Goal: Find specific page/section: Find specific page/section

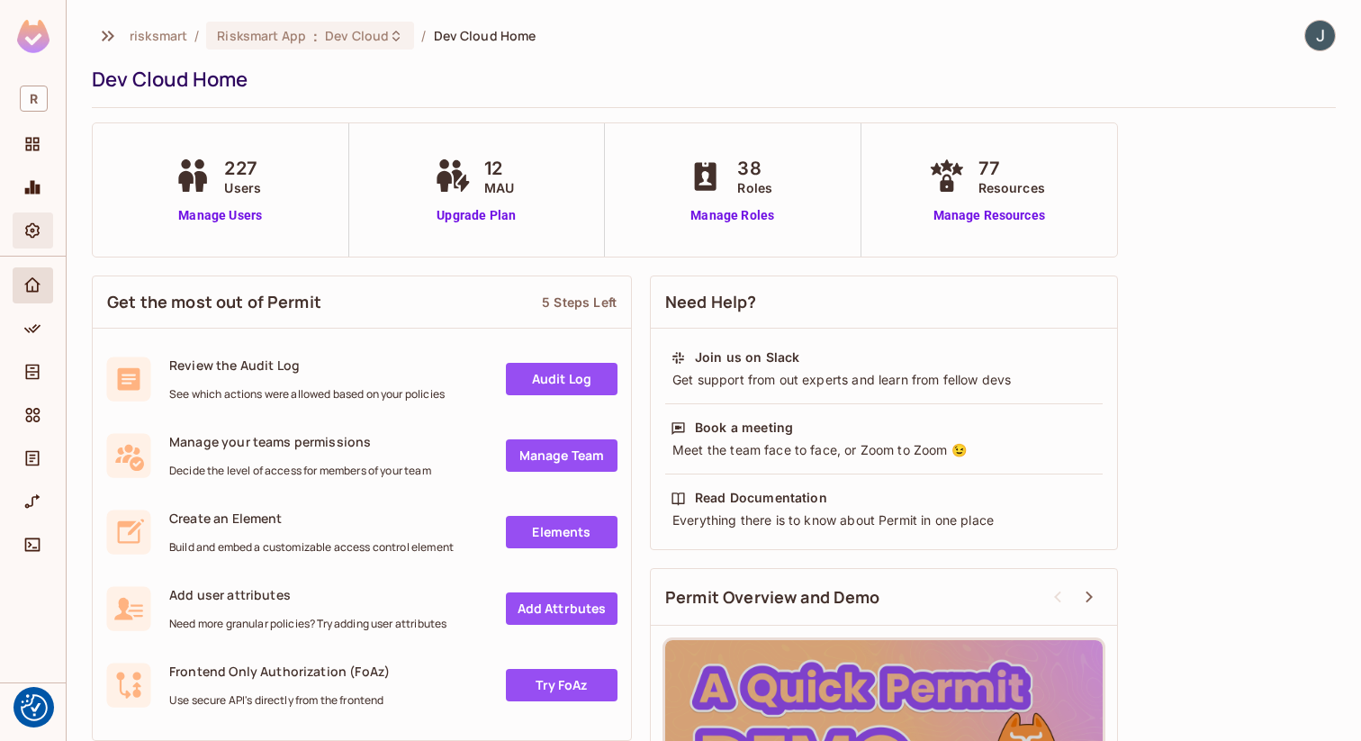
click at [34, 229] on icon "Settings" at bounding box center [32, 230] width 18 height 18
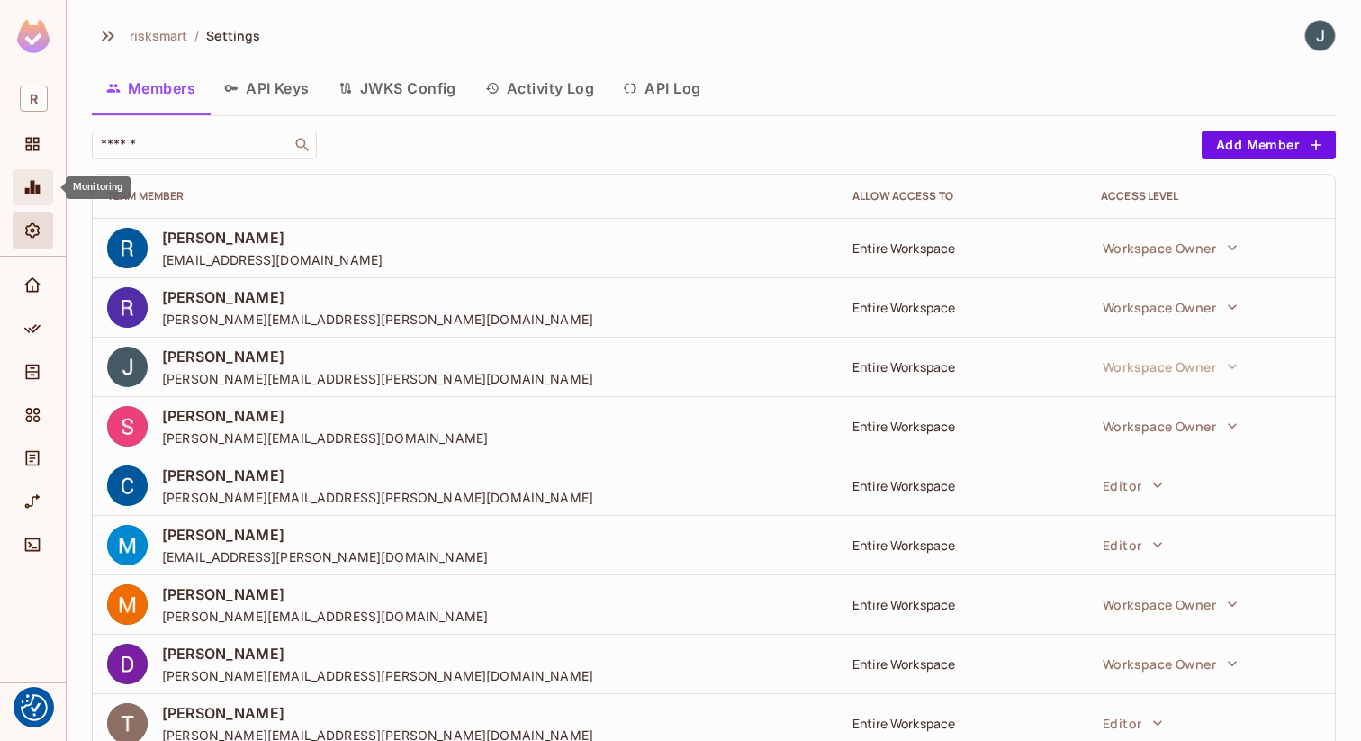
click at [42, 200] on div "Monitoring" at bounding box center [33, 187] width 41 height 36
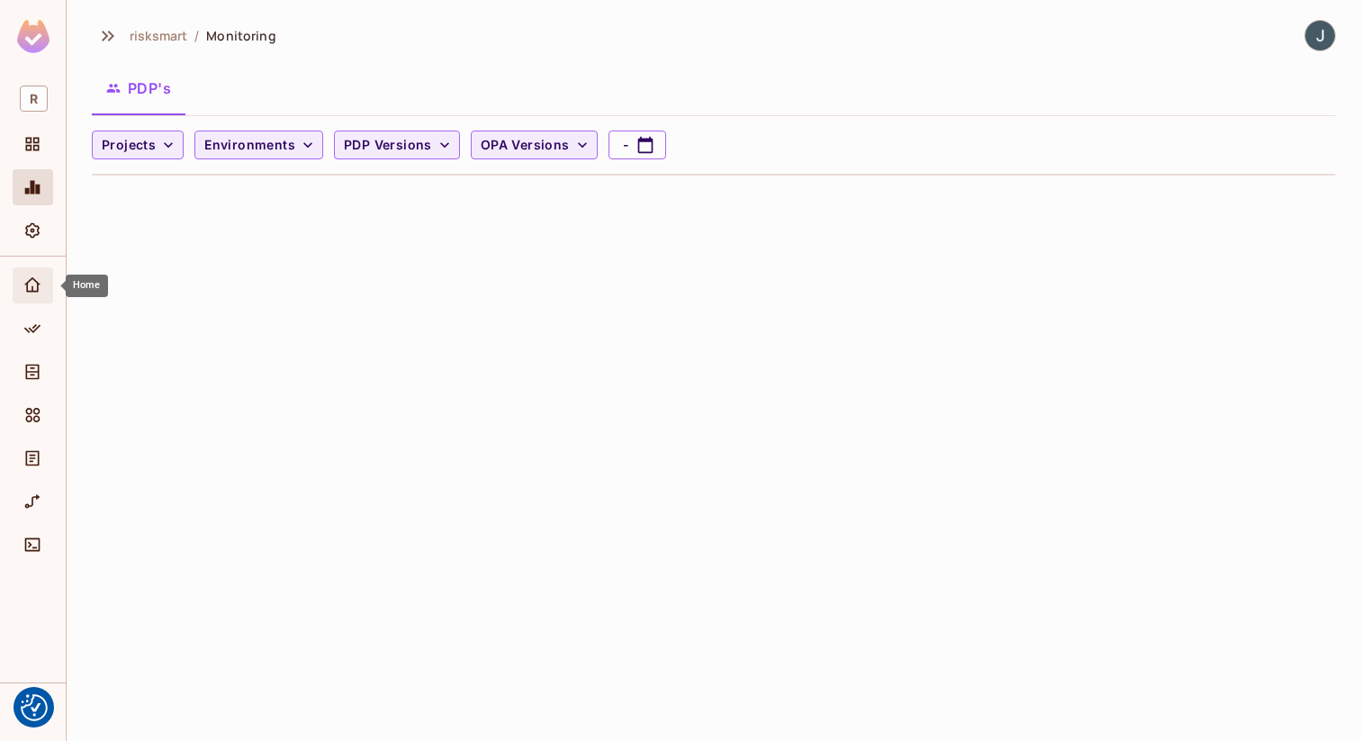
click at [41, 300] on div "Home" at bounding box center [33, 285] width 41 height 36
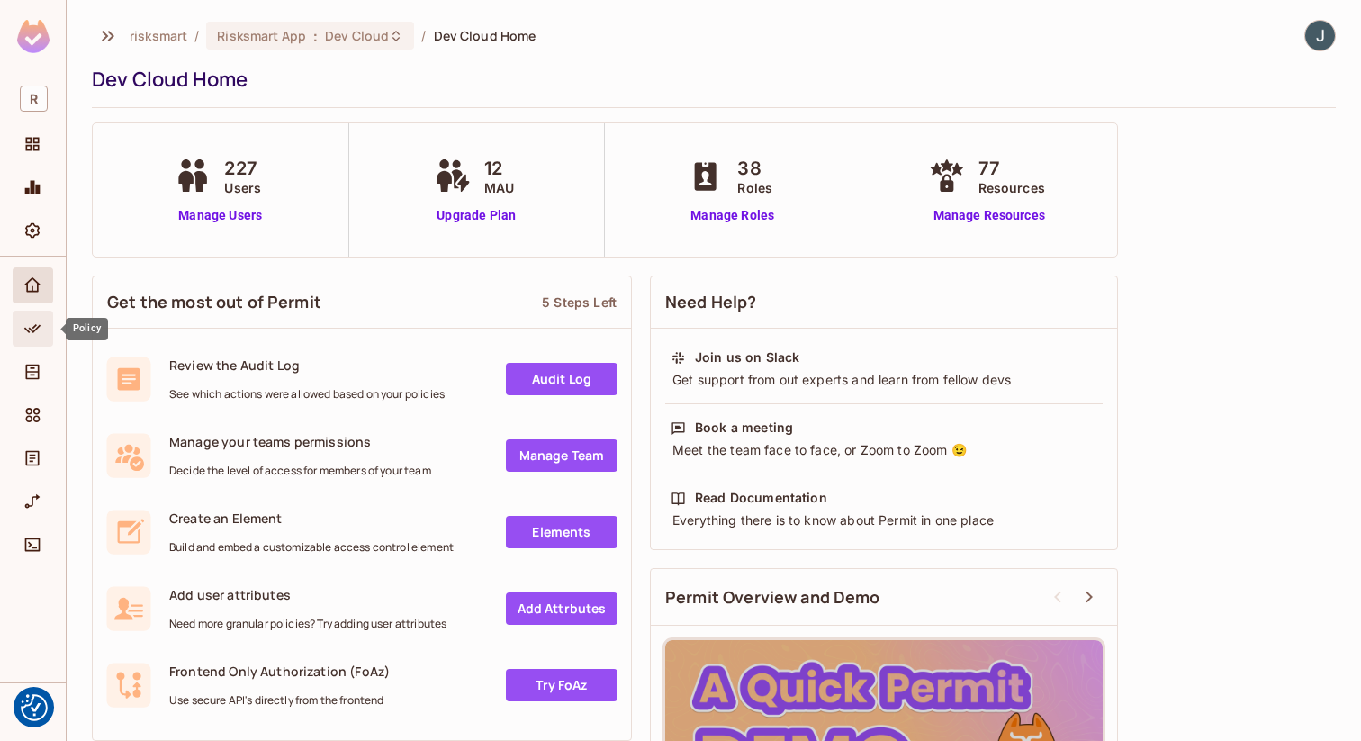
click at [34, 320] on icon "Policy" at bounding box center [32, 329] width 18 height 18
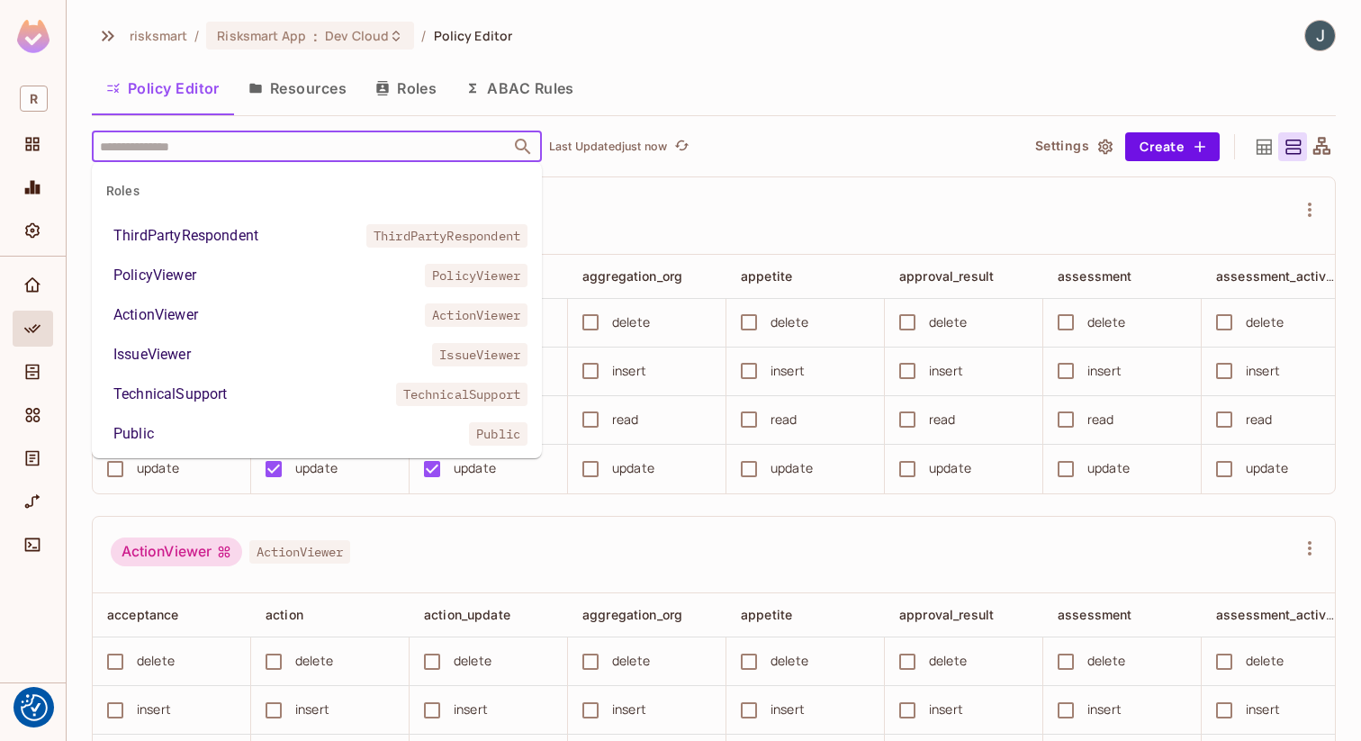
click at [323, 146] on input "text" at bounding box center [300, 147] width 411 height 32
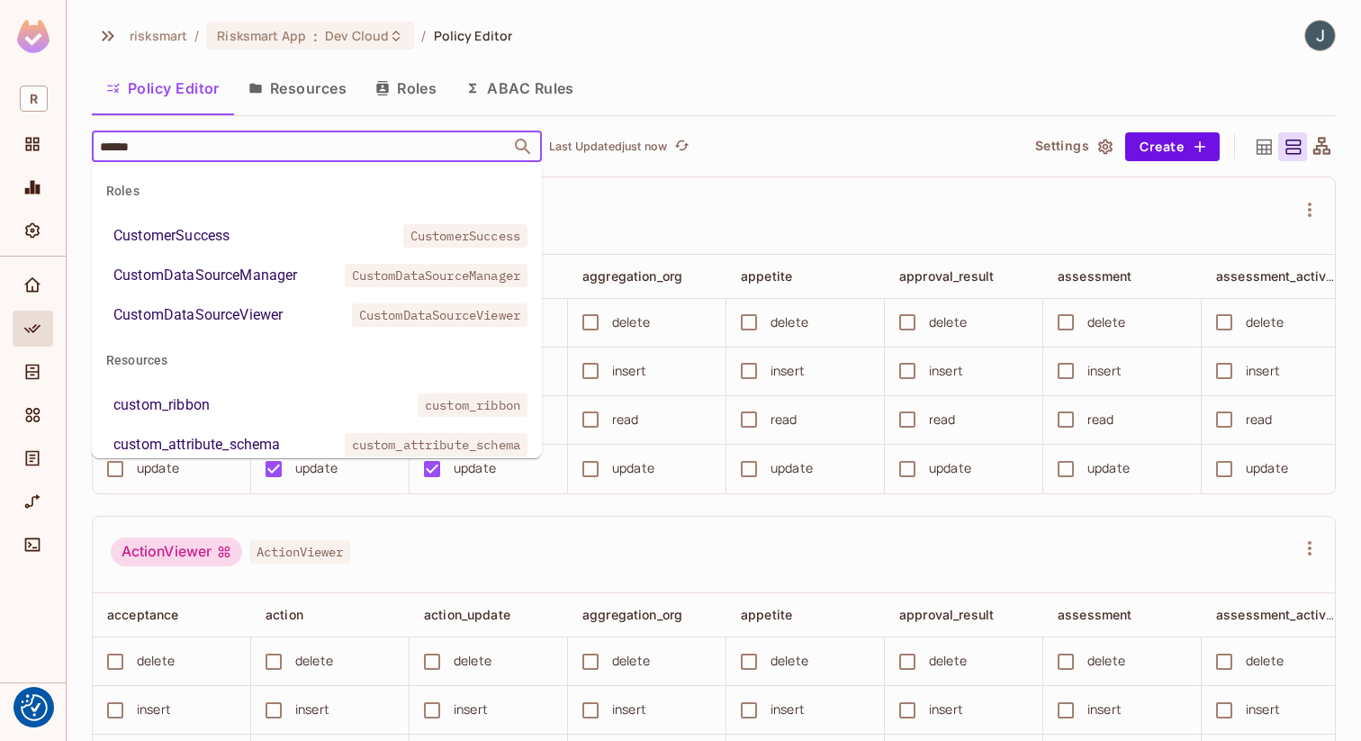
type input "*******"
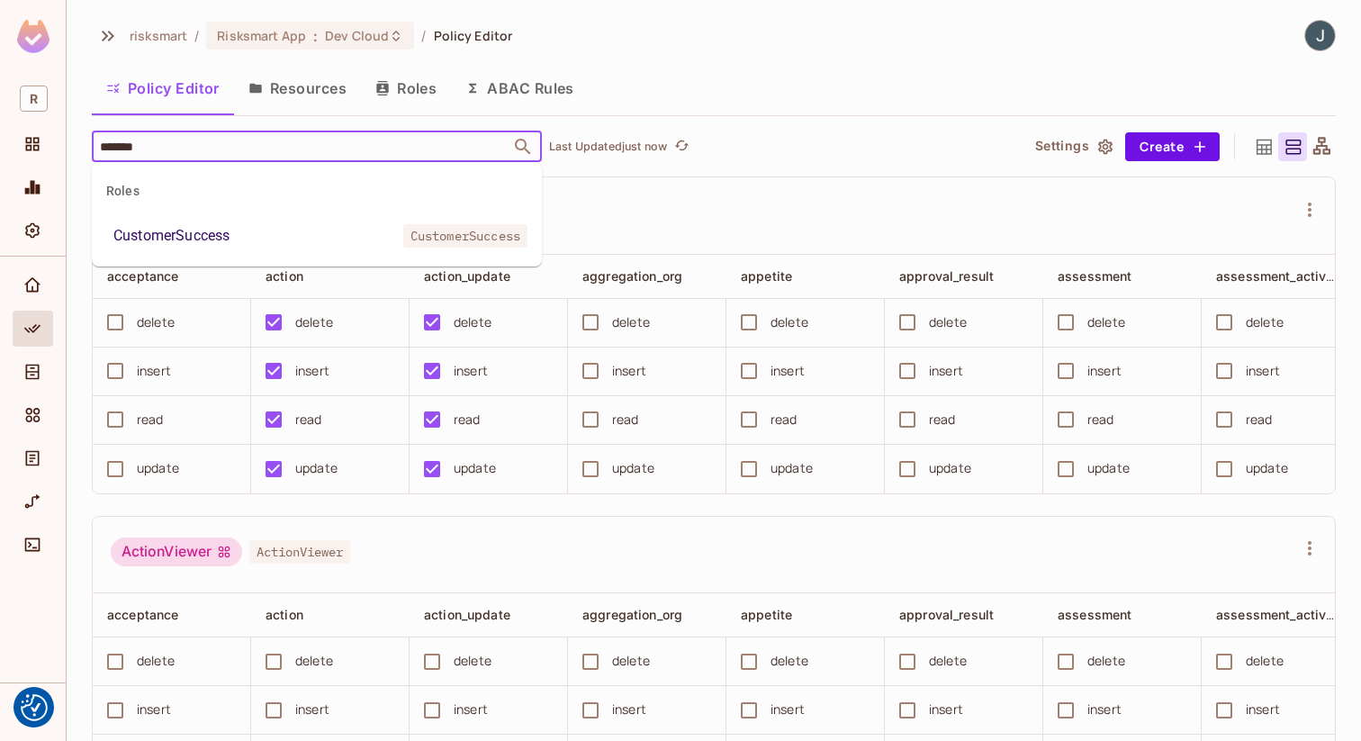
click at [302, 230] on li "CustomerSuccess CustomerSuccess" at bounding box center [317, 236] width 450 height 32
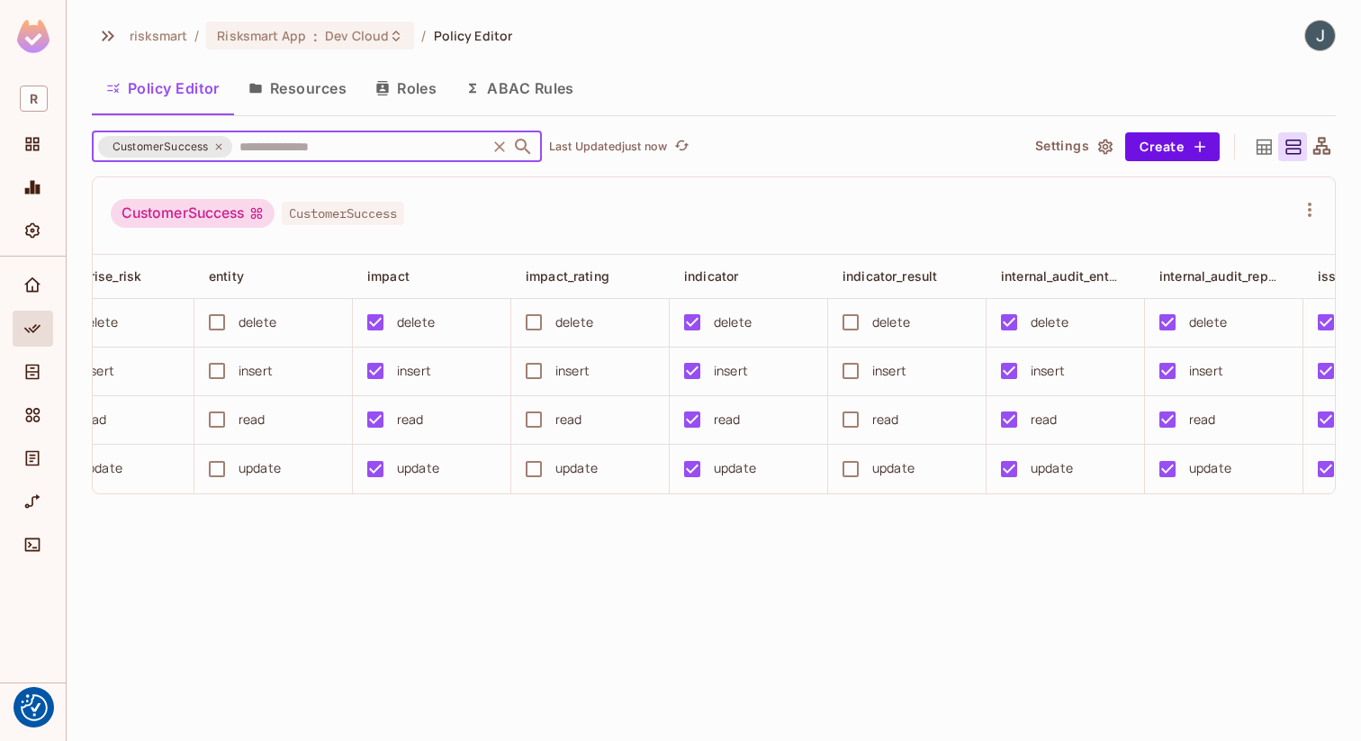
scroll to position [0, 3295]
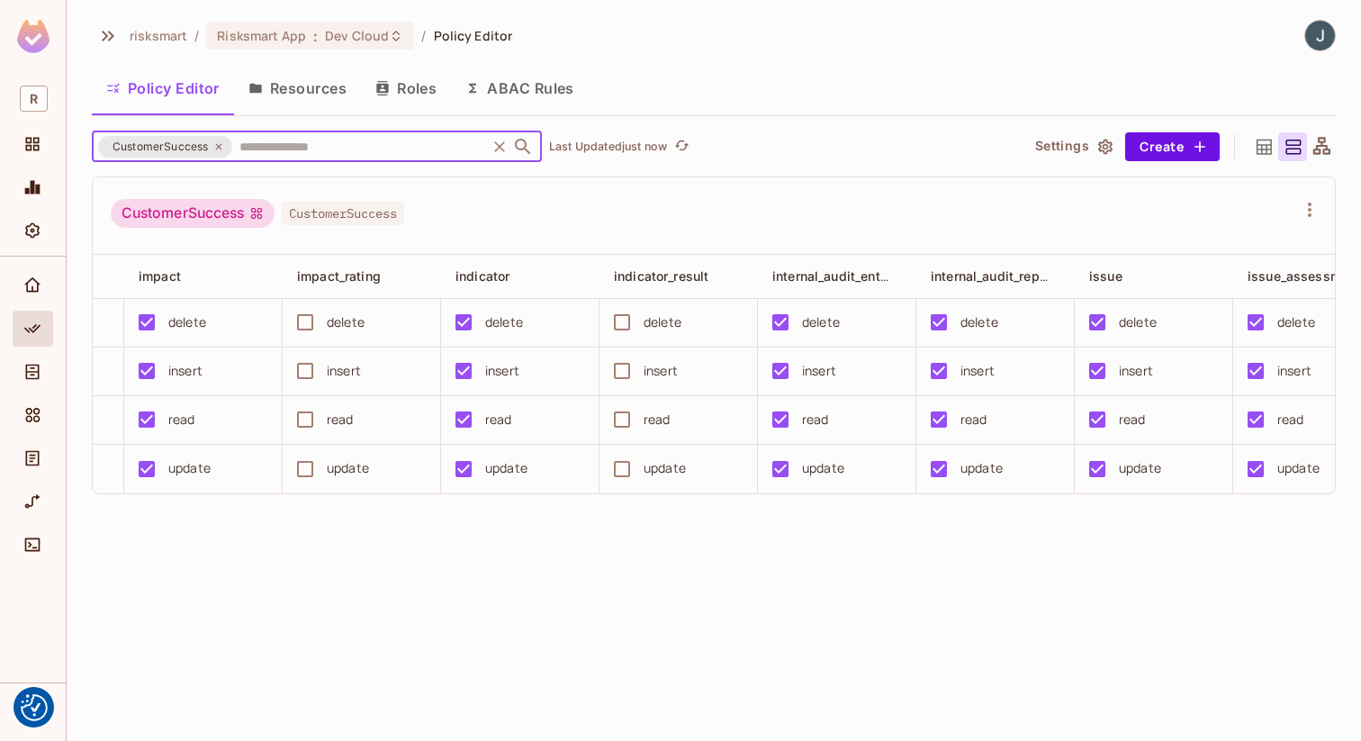
click at [1265, 136] on icon at bounding box center [1264, 147] width 23 height 23
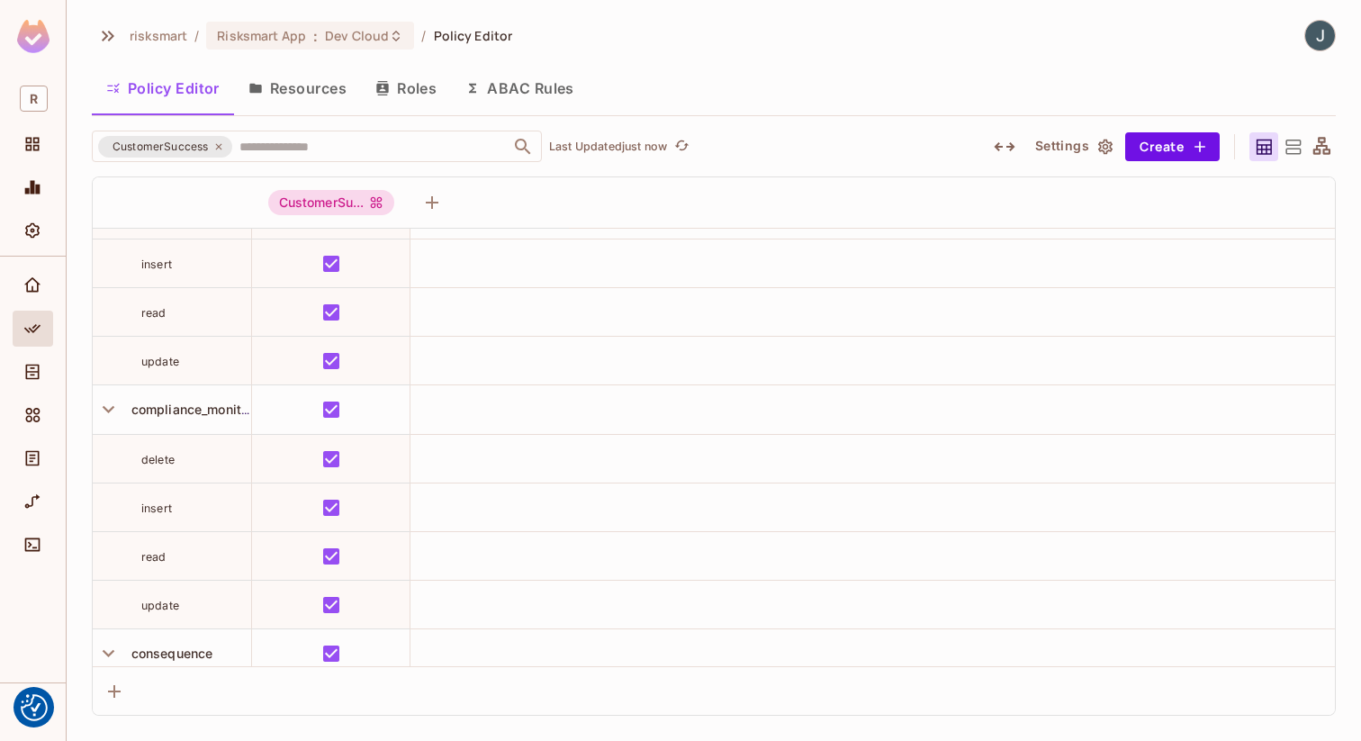
scroll to position [3243, 0]
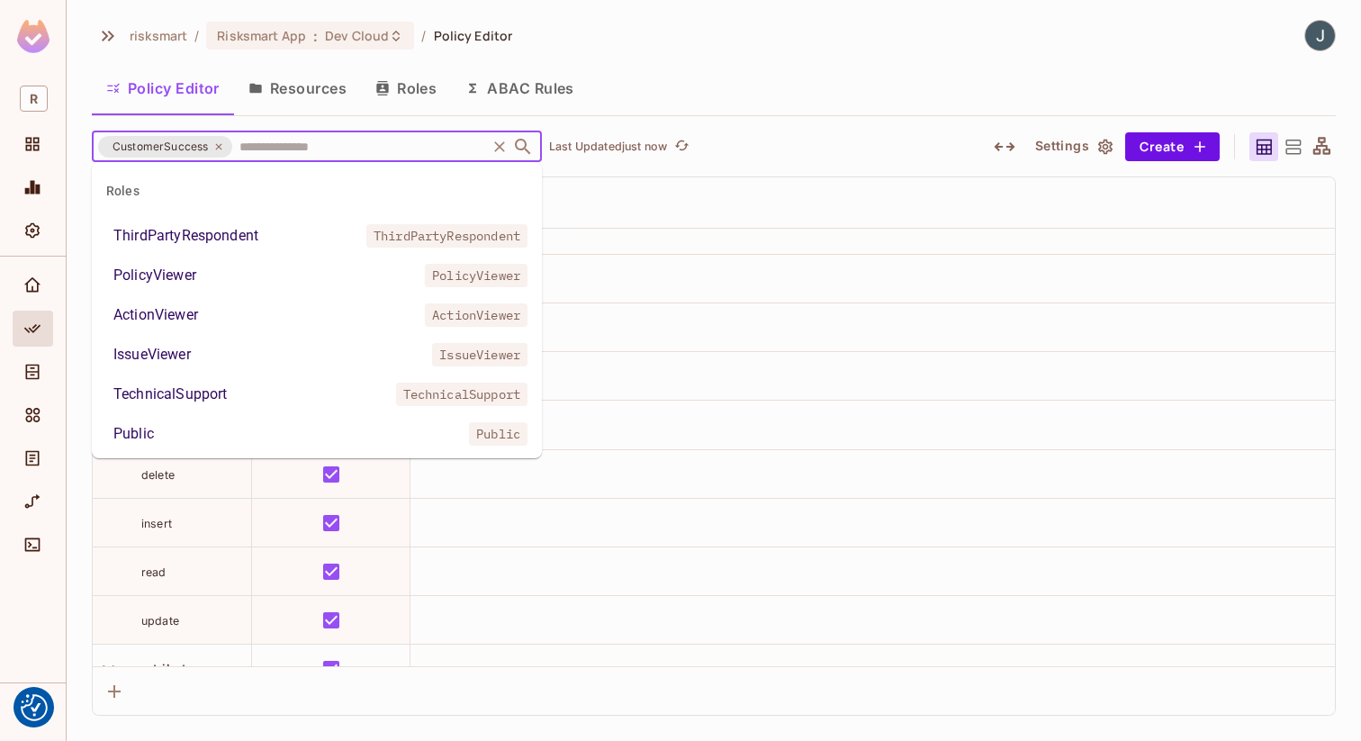
click at [329, 143] on input "text" at bounding box center [359, 147] width 248 height 32
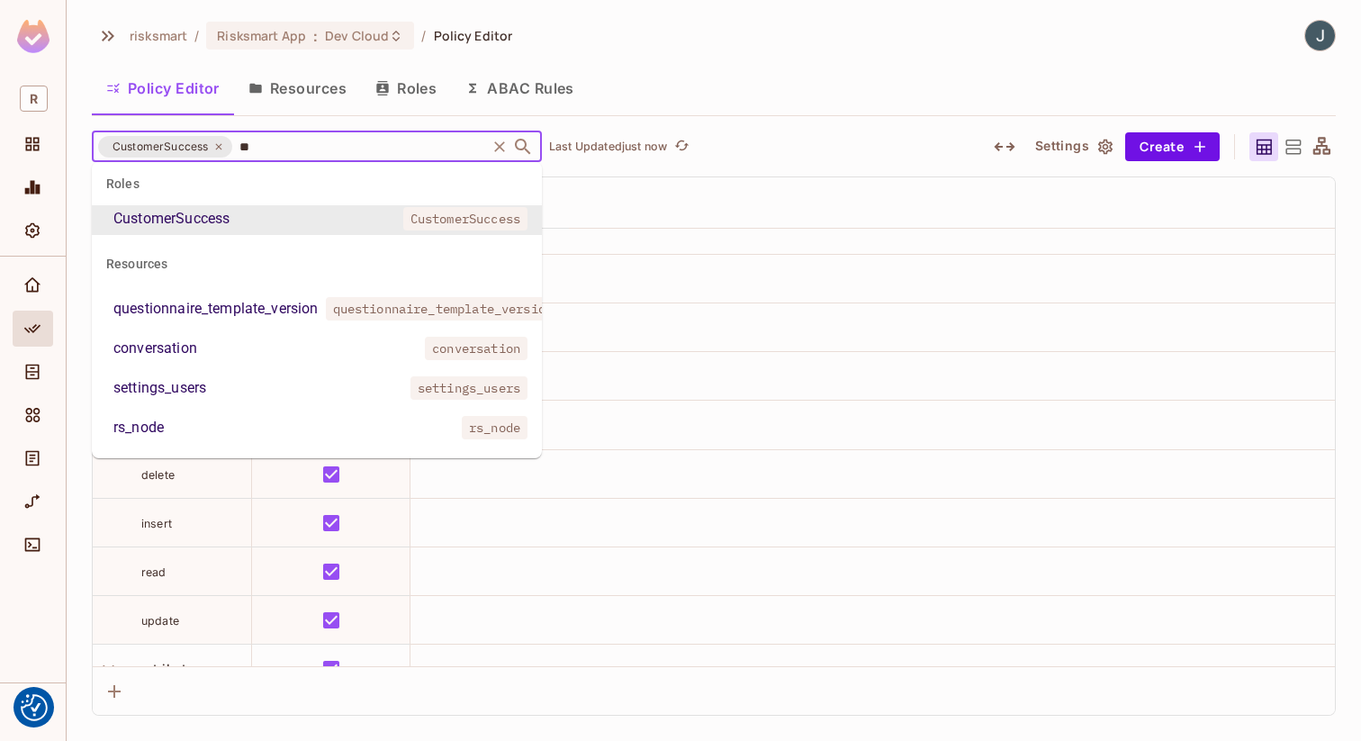
scroll to position [0, 0]
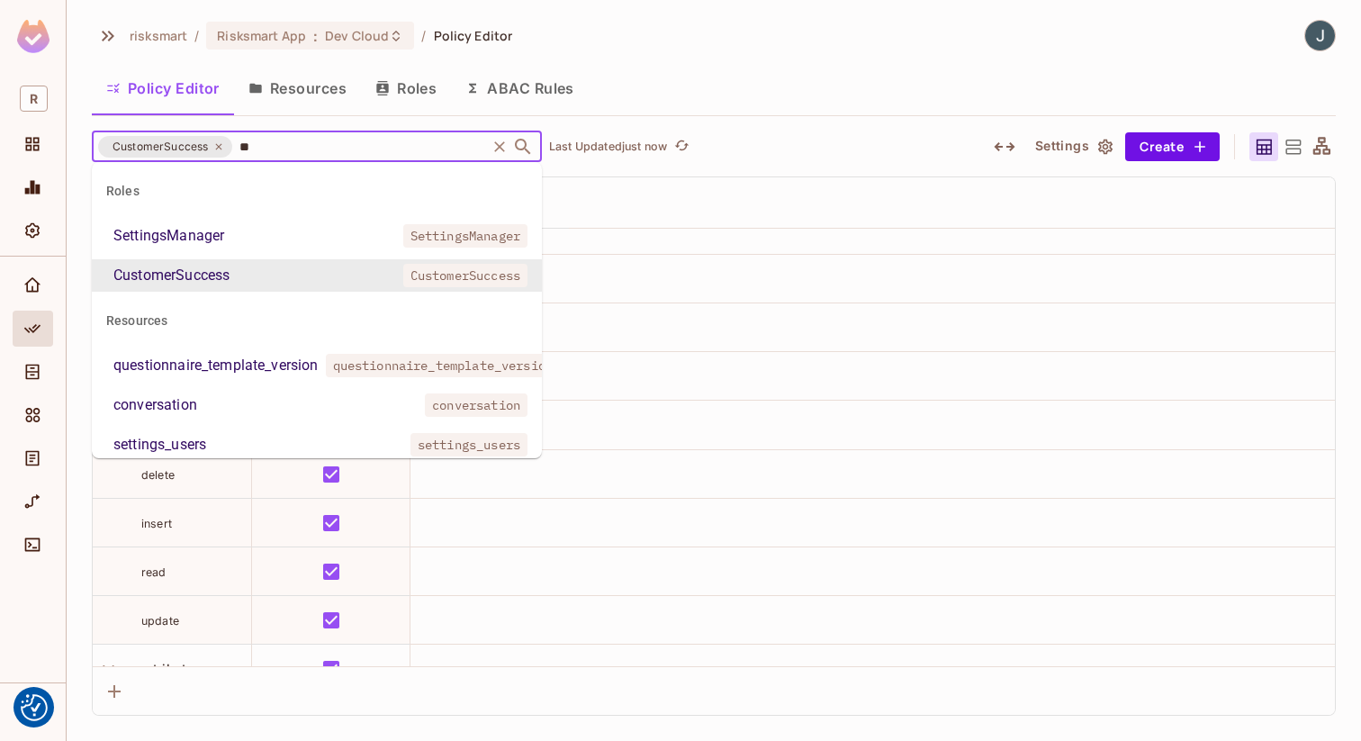
type input "*"
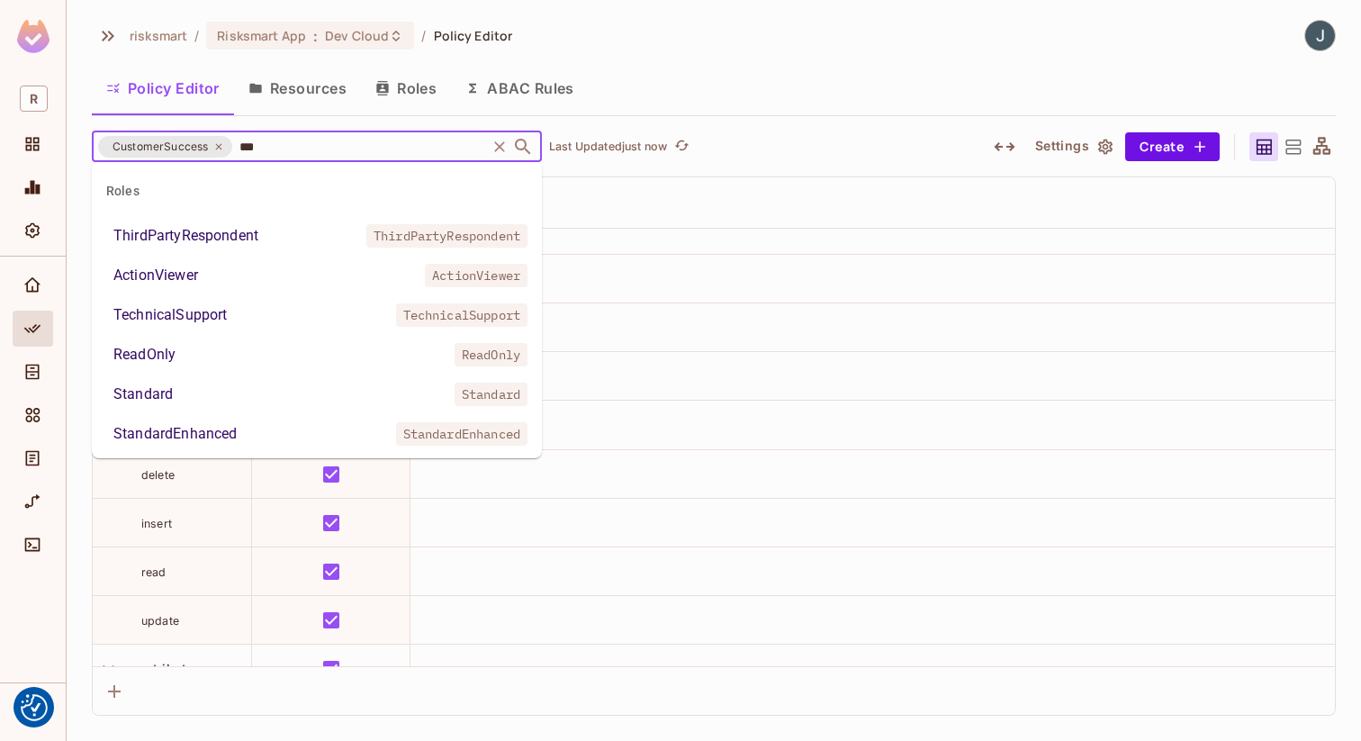
type input "****"
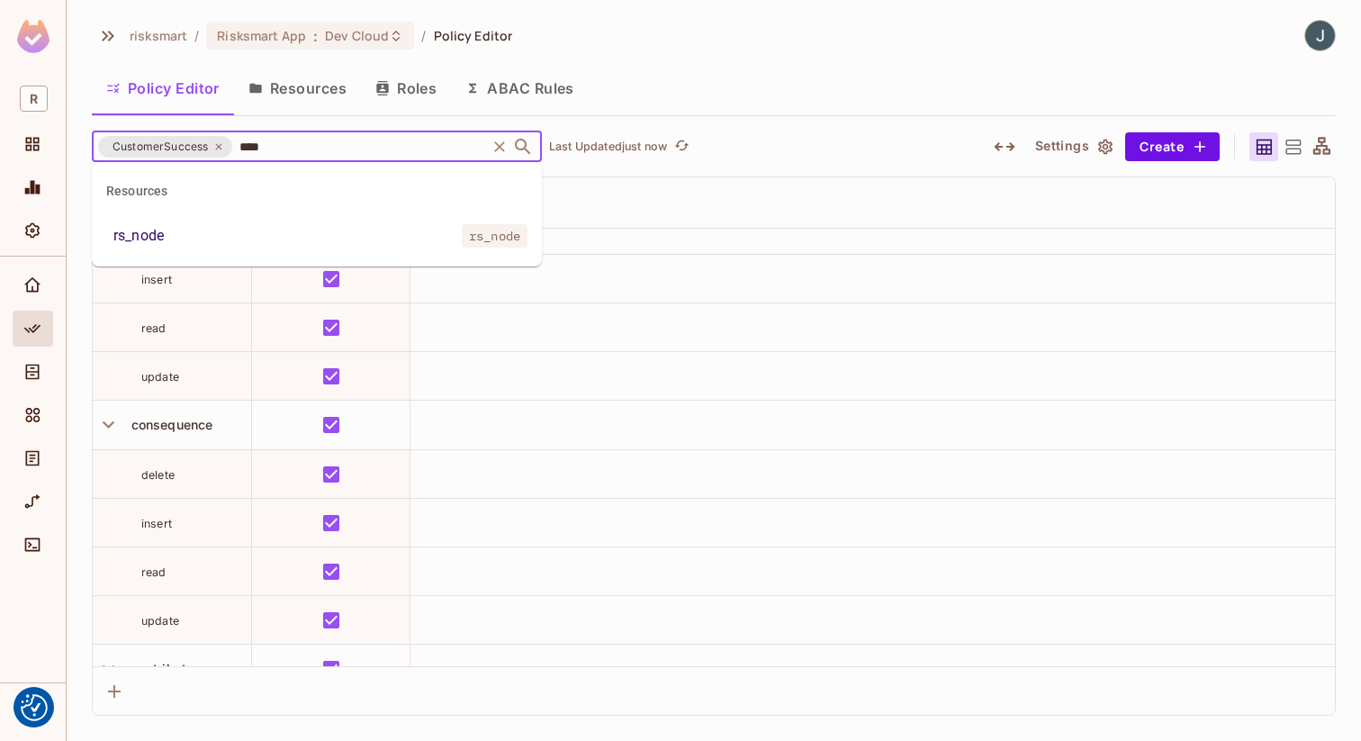
click at [264, 221] on li "rs_node rs_node" at bounding box center [317, 236] width 450 height 32
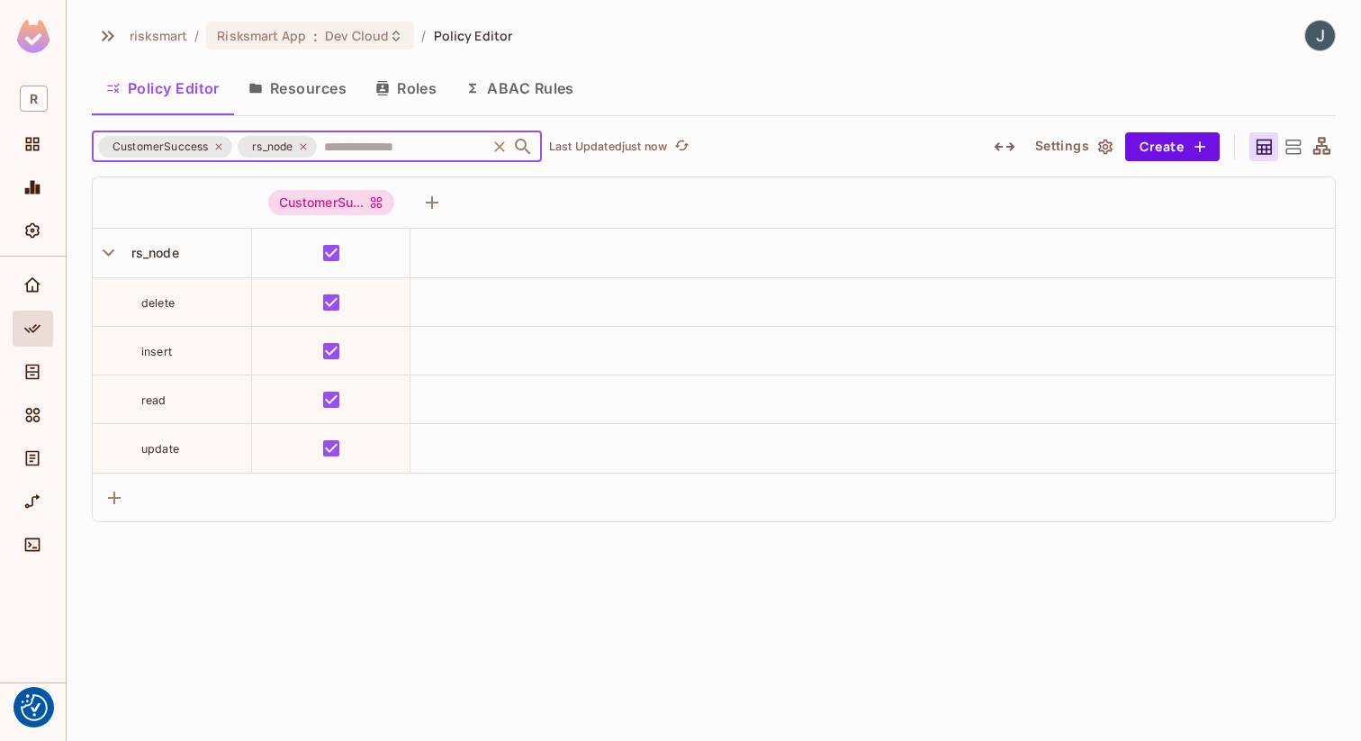
click at [303, 144] on icon at bounding box center [303, 146] width 11 height 11
click at [303, 144] on input "text" at bounding box center [359, 147] width 248 height 32
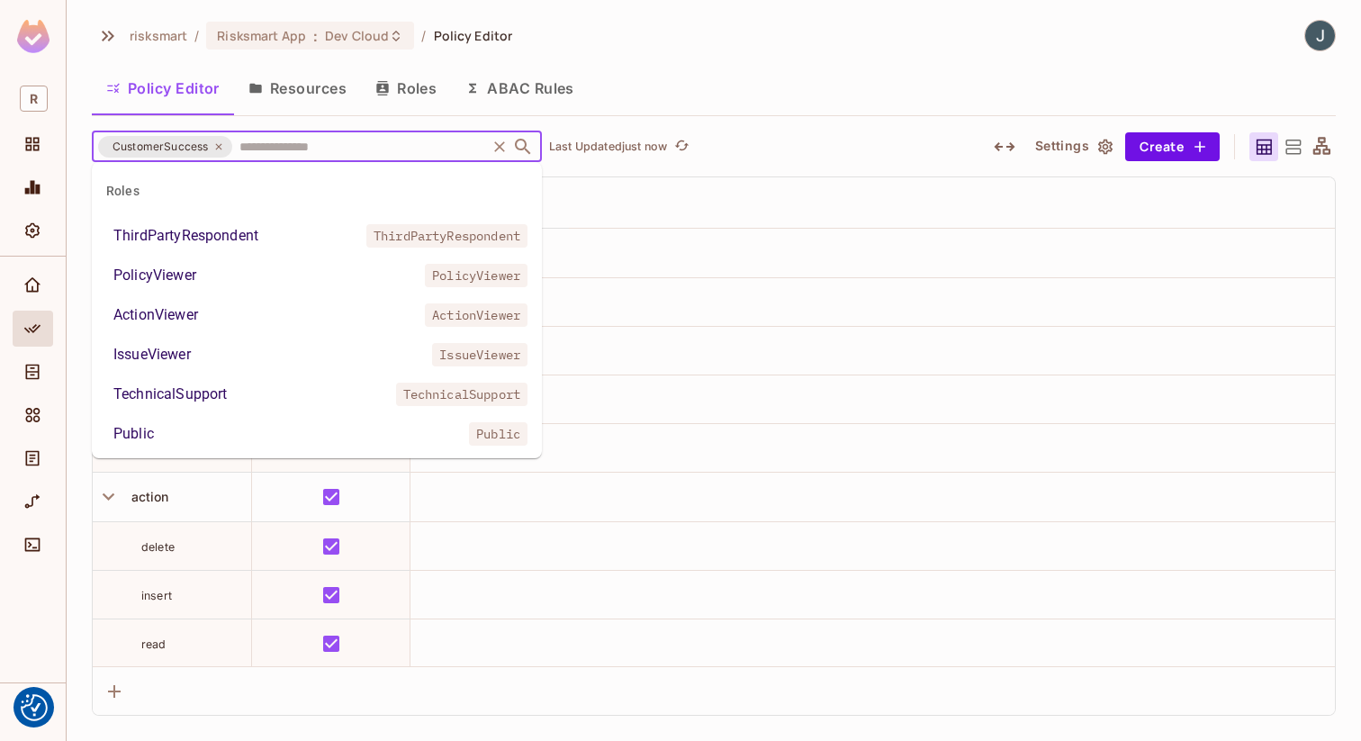
scroll to position [428, 0]
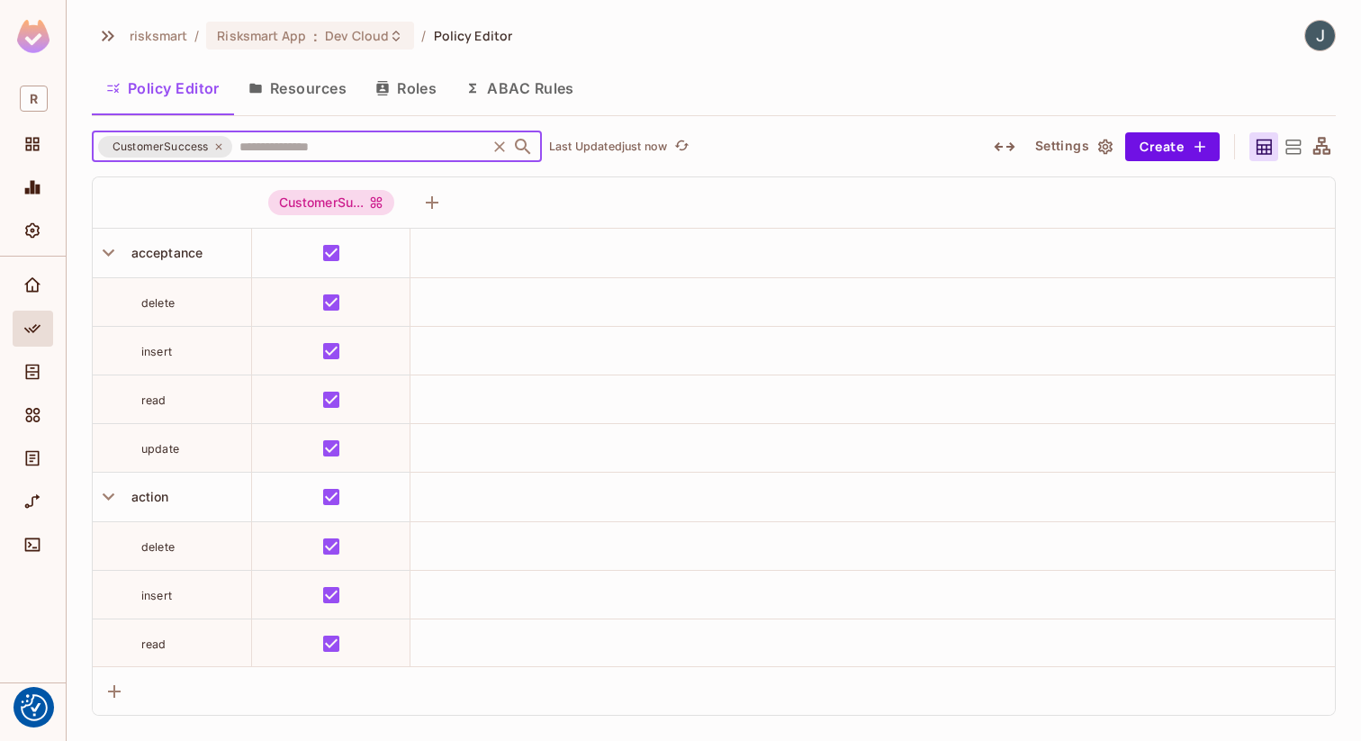
click at [303, 144] on input "text" at bounding box center [359, 147] width 248 height 32
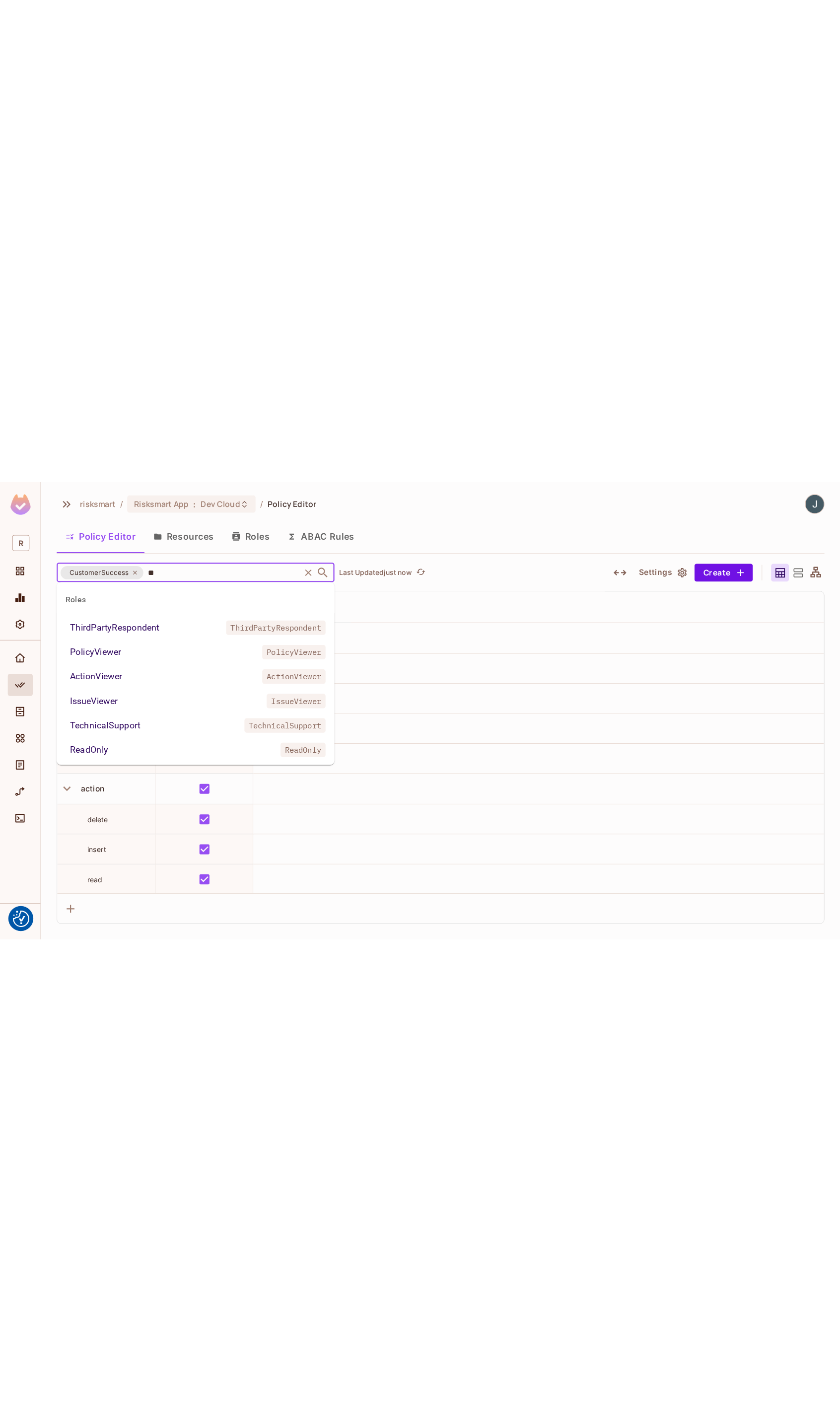
scroll to position [0, 0]
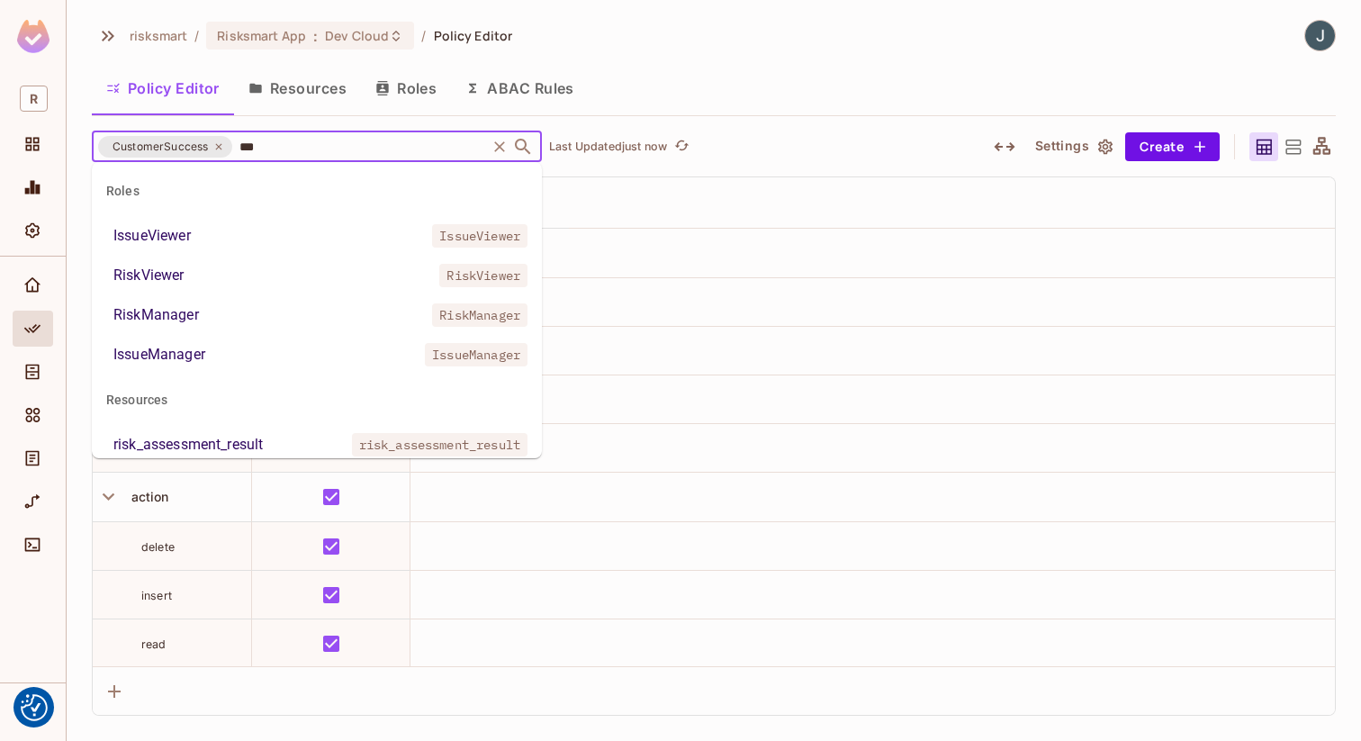
type input "****"
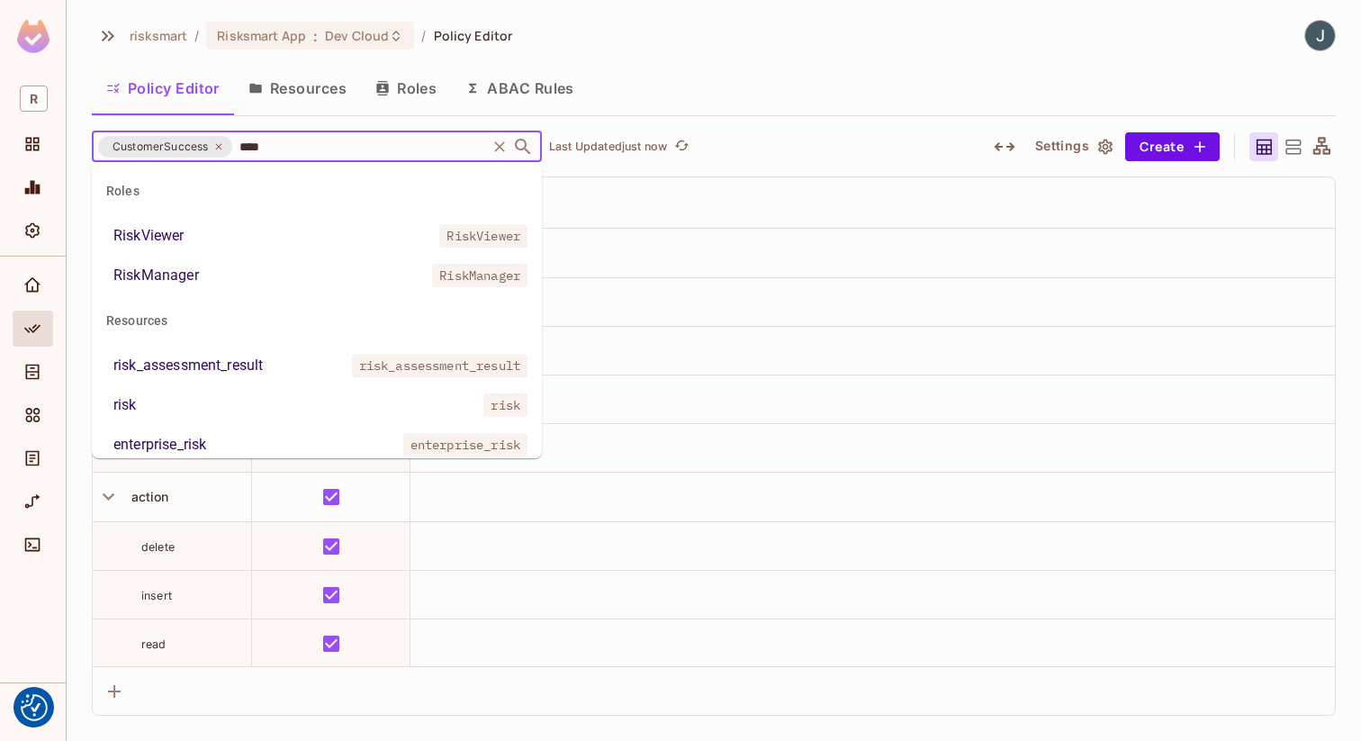
click at [260, 243] on li "RiskViewer RiskViewer" at bounding box center [317, 236] width 450 height 32
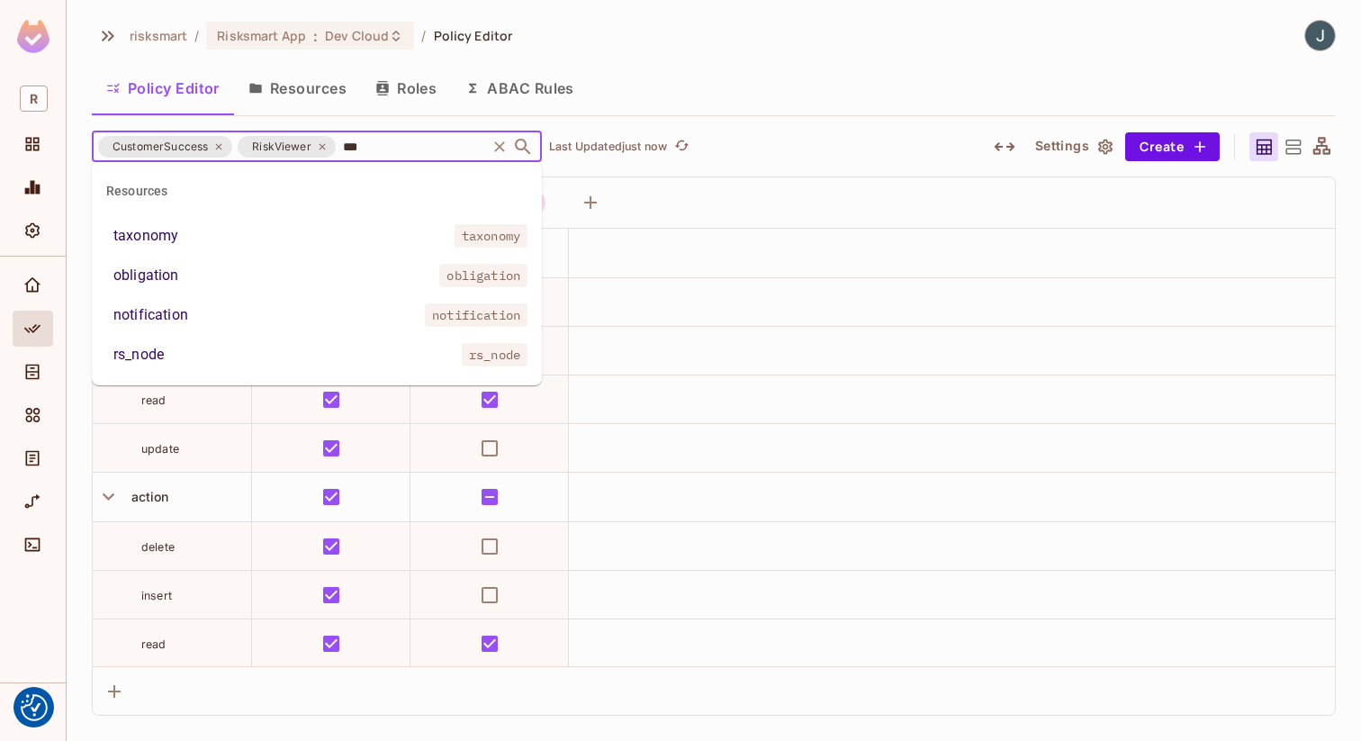
type input "****"
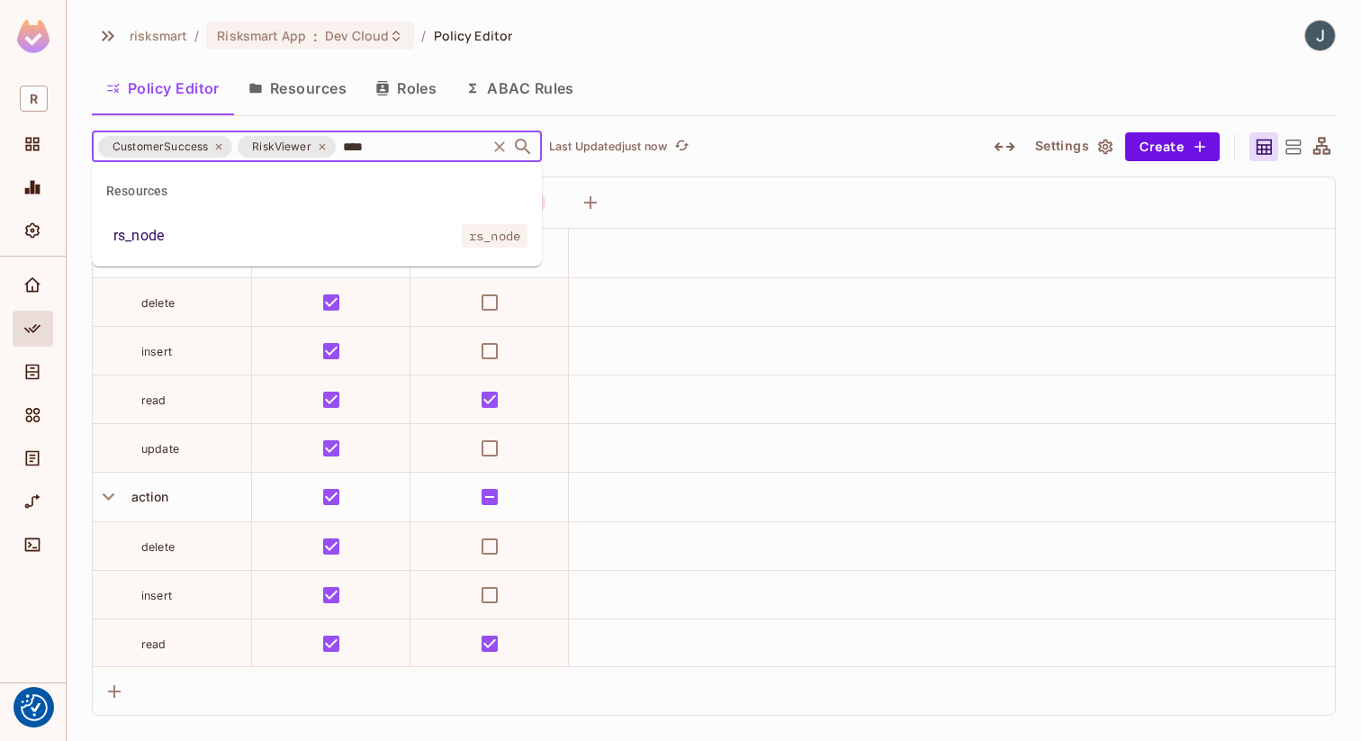
click at [336, 241] on li "rs_node rs_node" at bounding box center [317, 236] width 450 height 32
